Goal: Find specific page/section: Find specific page/section

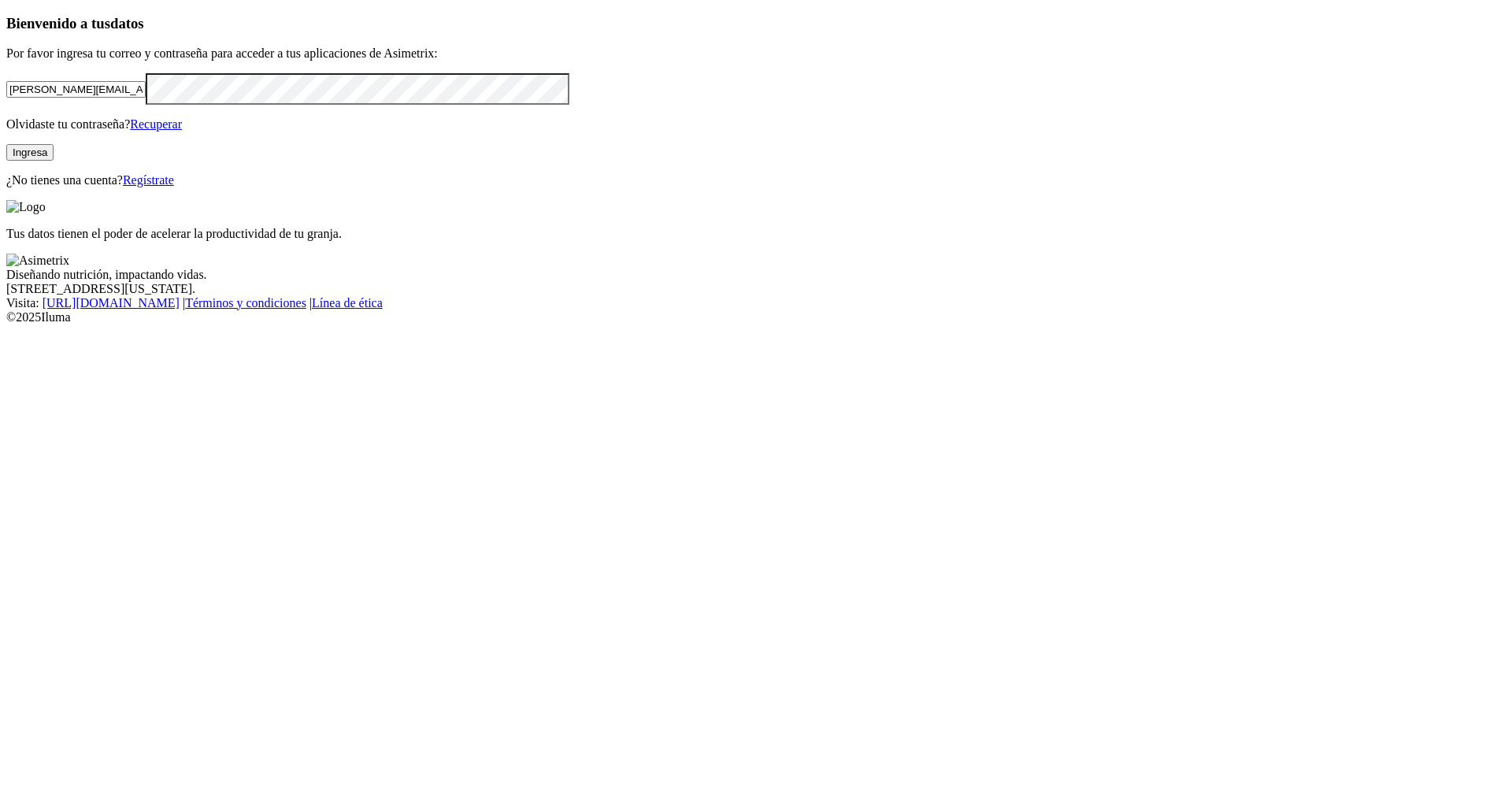
click at [54, 161] on button "Ingresa" at bounding box center [30, 152] width 47 height 16
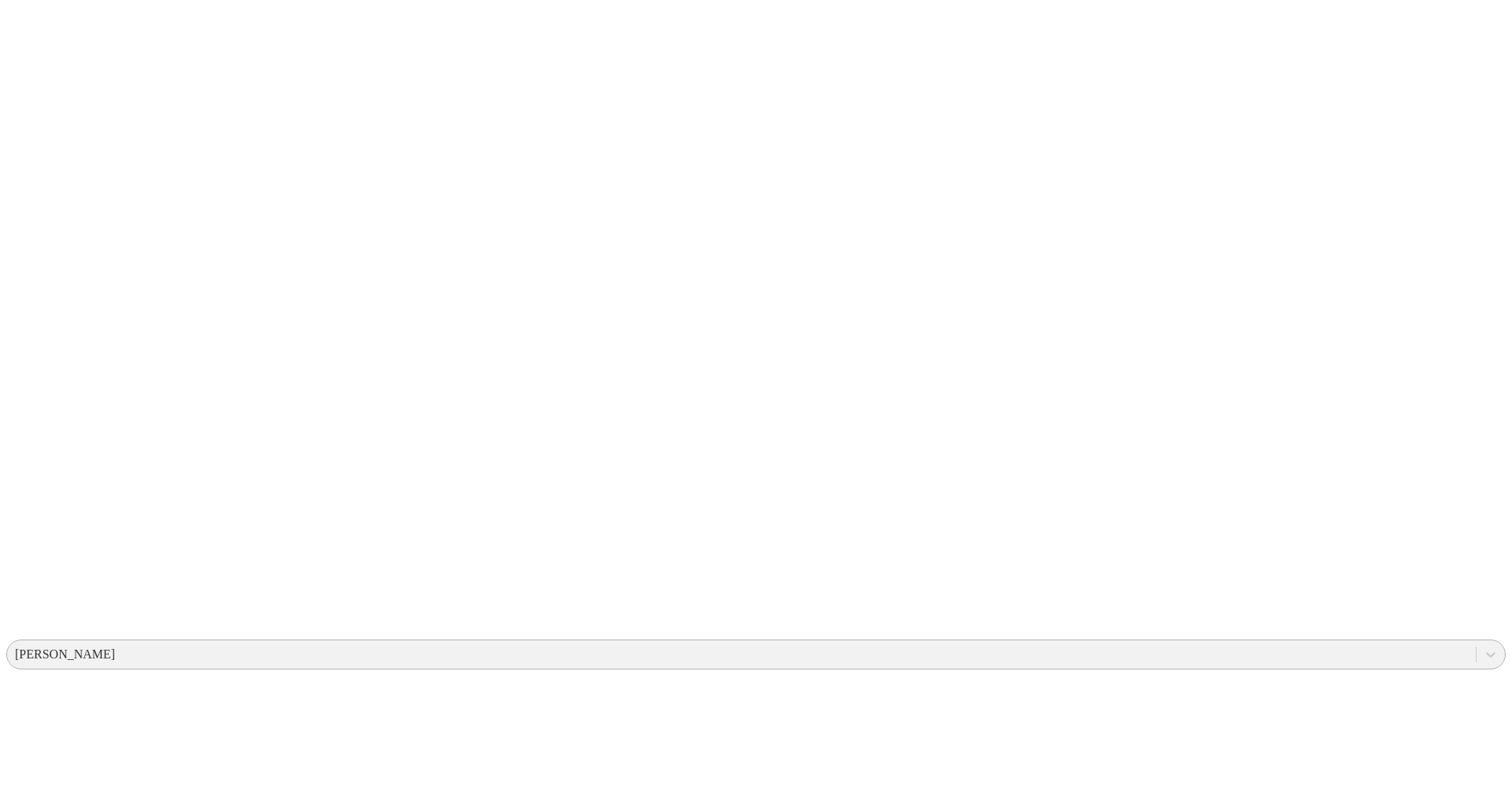
click at [1216, 643] on div "[PERSON_NAME]" at bounding box center [740, 654] width 1468 height 24
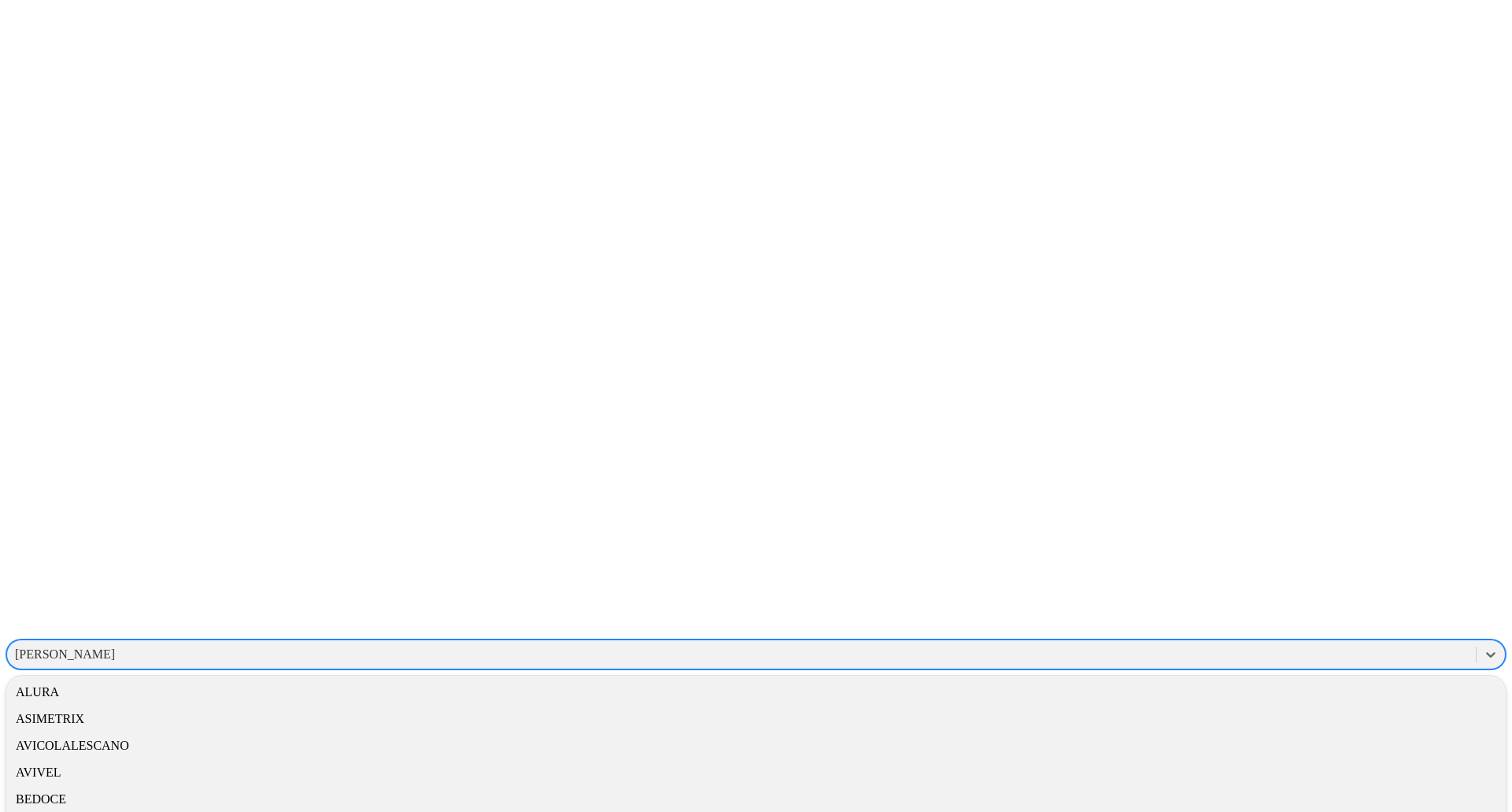
click at [1235, 733] on div "AVICOLALESCANO" at bounding box center [756, 746] width 1499 height 27
